Goal: Transaction & Acquisition: Purchase product/service

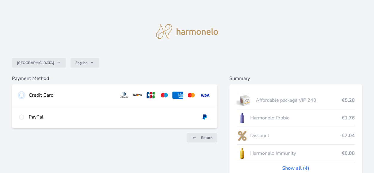
click at [22, 96] on input "radio" at bounding box center [21, 95] width 5 height 5
radio input "true"
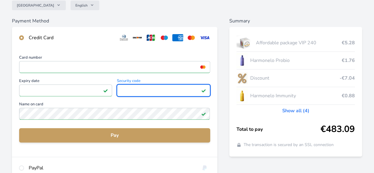
scroll to position [58, 0]
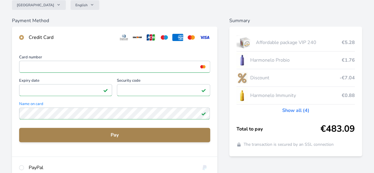
click at [115, 136] on span "Pay" at bounding box center [115, 134] width 182 height 7
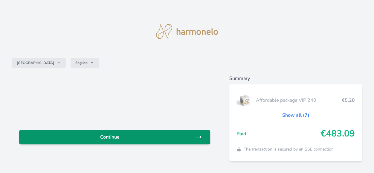
click at [121, 137] on span "Continue" at bounding box center [110, 136] width 172 height 7
